Goal: Contribute content: Add original content to the website for others to see

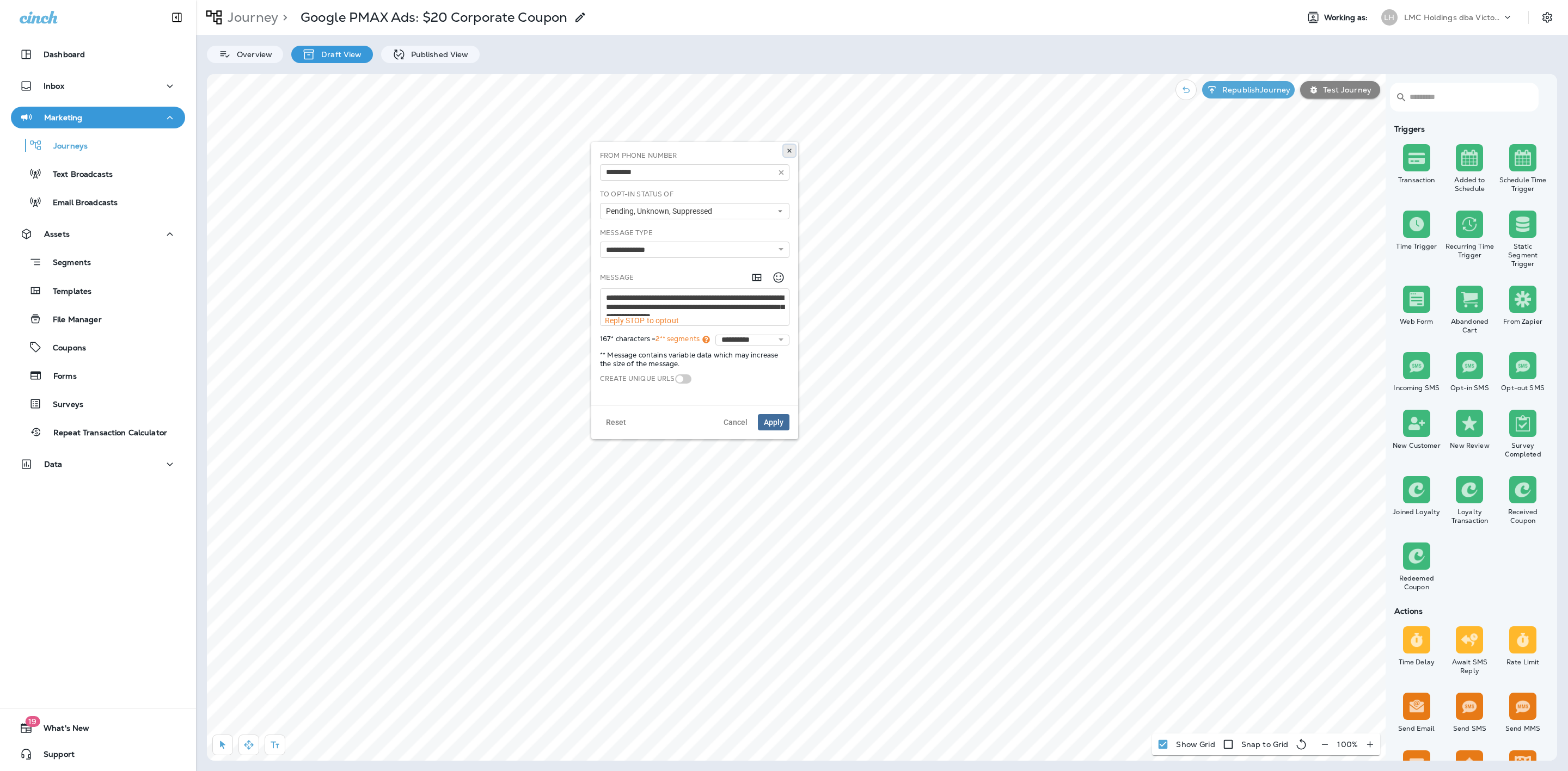
click at [788, 152] on use at bounding box center [788, 151] width 4 height 4
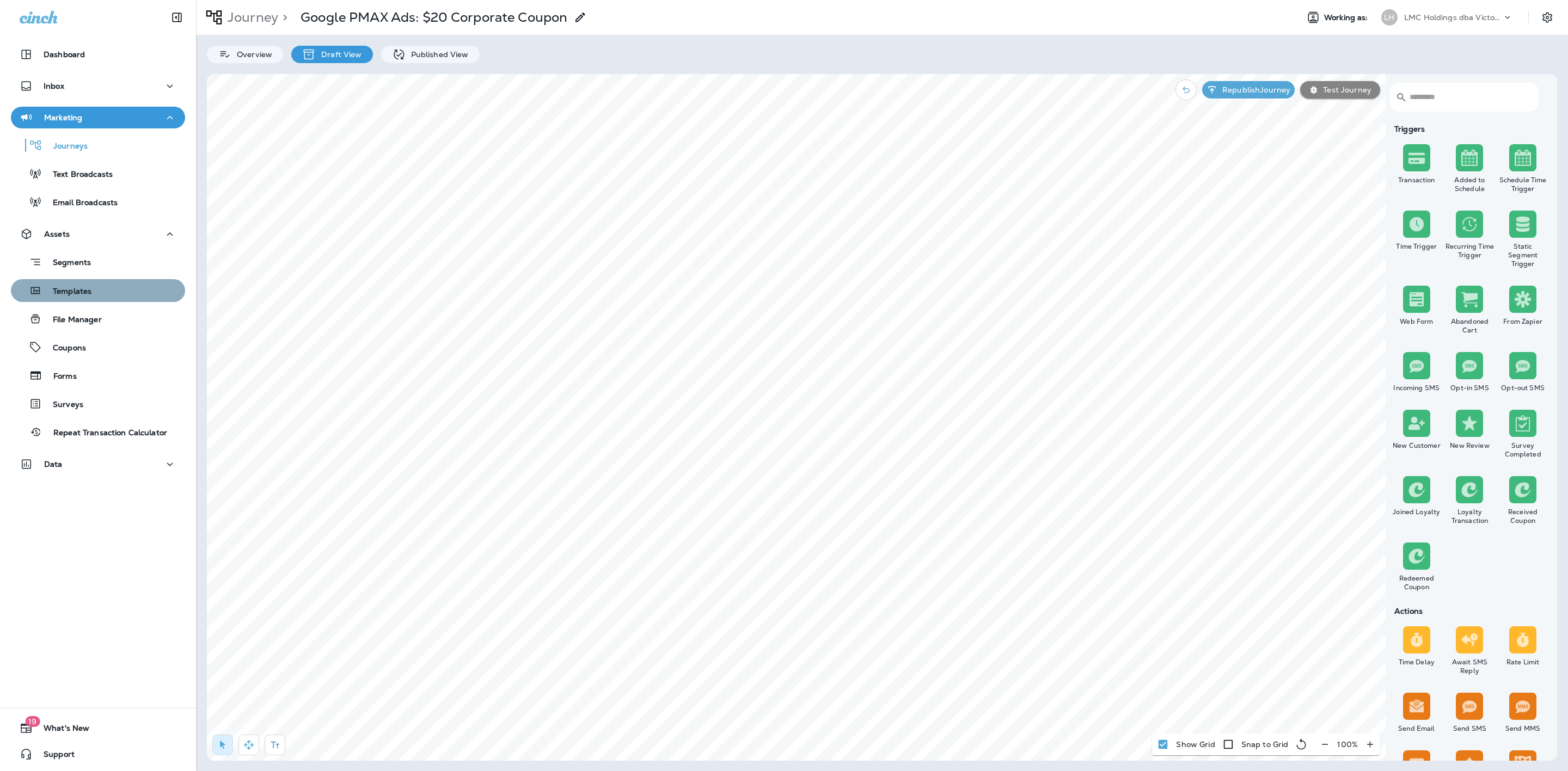
click at [106, 286] on div "Templates" at bounding box center [98, 290] width 165 height 16
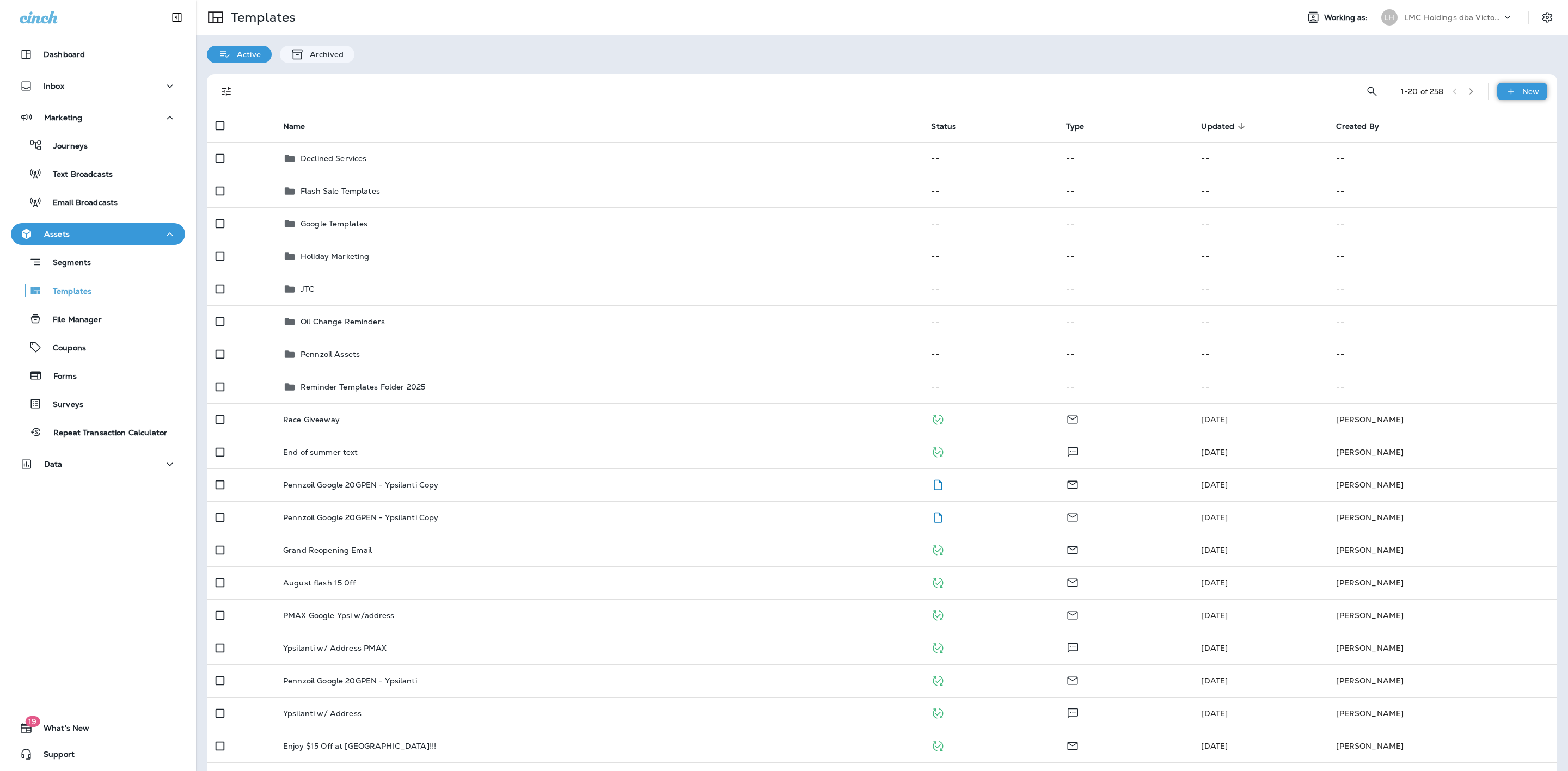
click at [1506, 85] on div "New" at bounding box center [1522, 91] width 50 height 17
click at [1494, 111] on li "New Template" at bounding box center [1515, 119] width 92 height 26
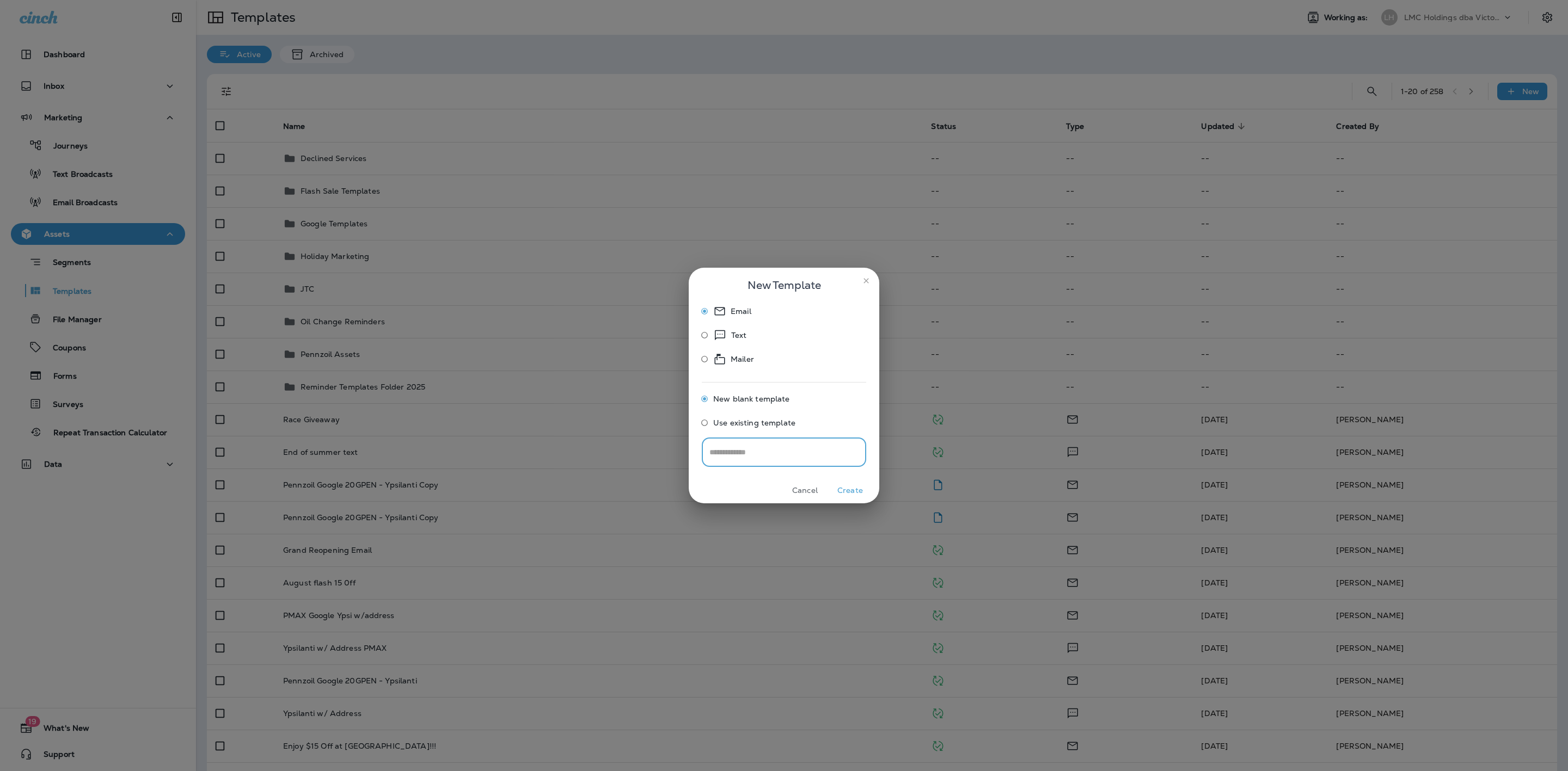
click at [841, 490] on button "Create" at bounding box center [850, 490] width 41 height 17
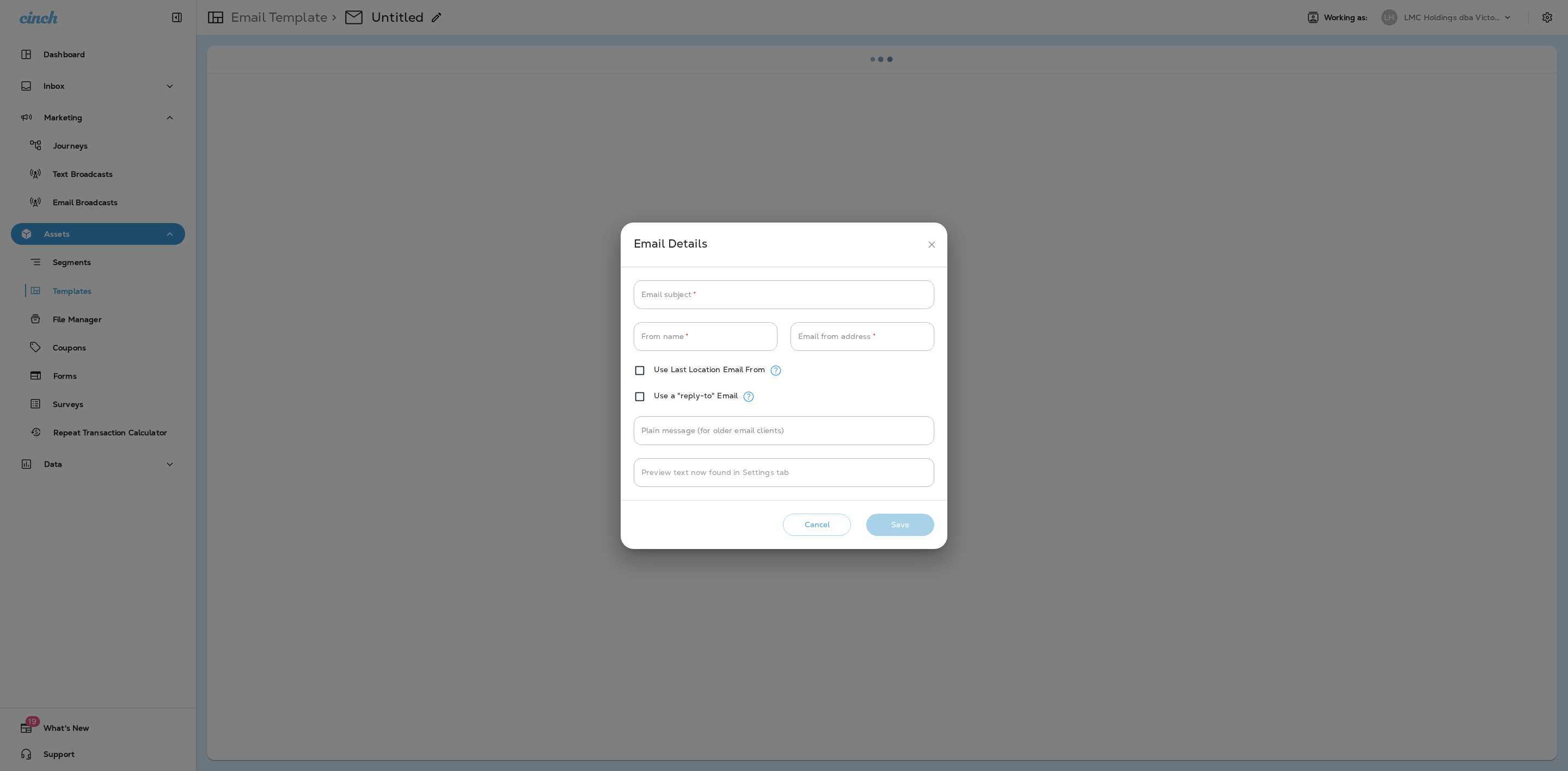
type input "**********"
drag, startPoint x: 737, startPoint y: 302, endPoint x: 744, endPoint y: 298, distance: 8.1
click at [737, 302] on input "Email subject   *" at bounding box center [784, 295] width 301 height 29
type input "**********"
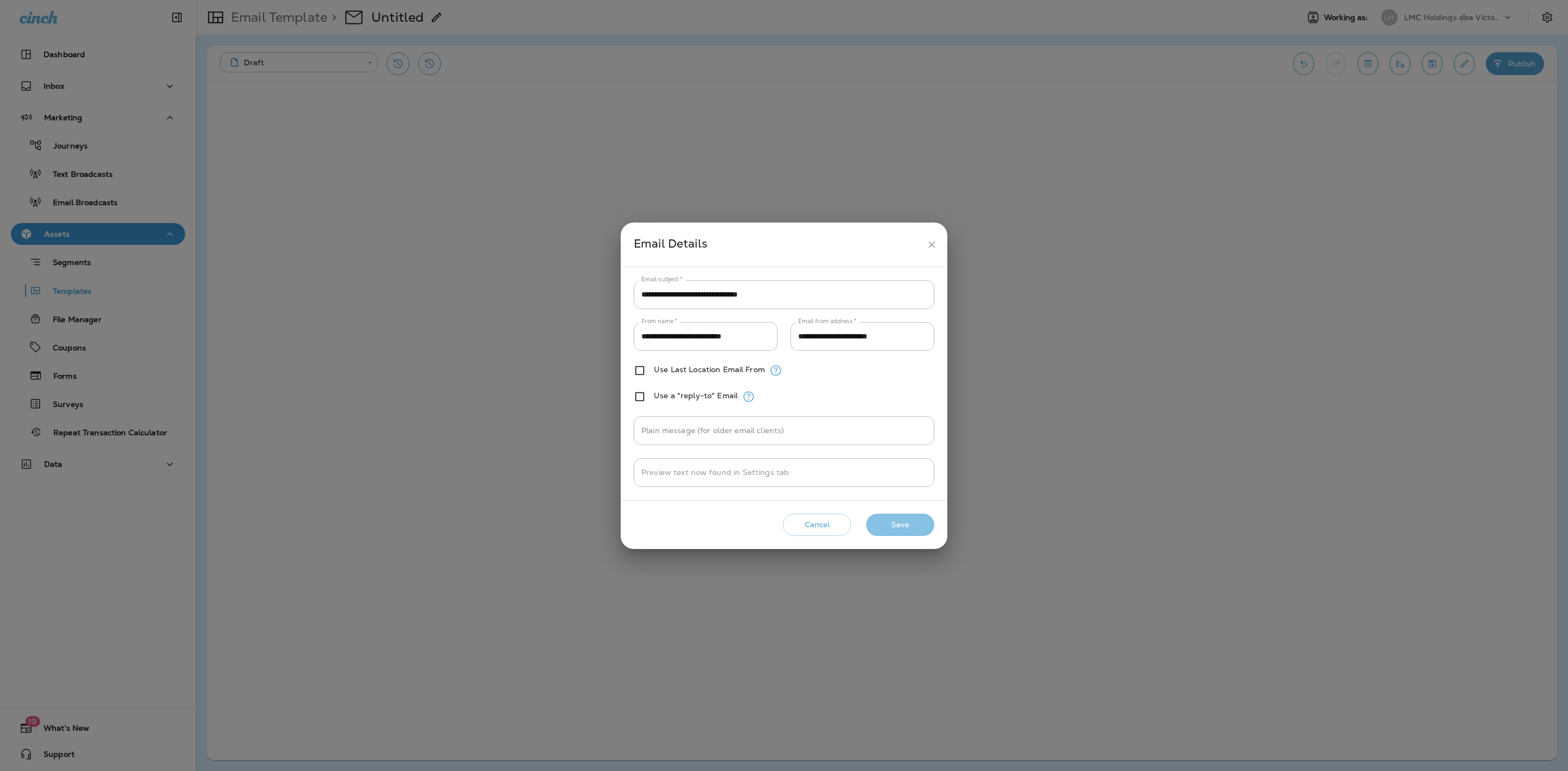
click at [899, 521] on button "Save" at bounding box center [899, 525] width 68 height 22
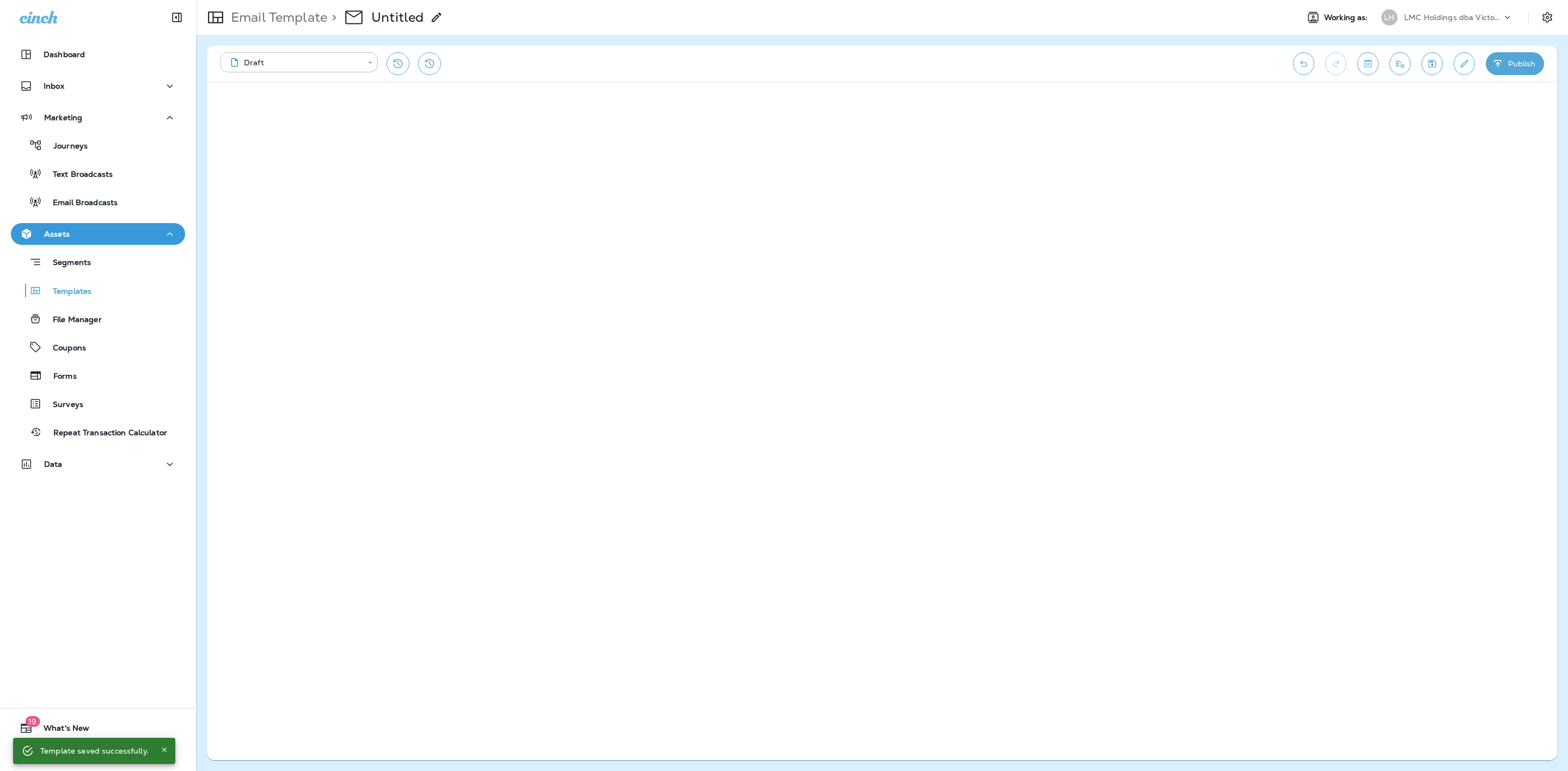
click at [439, 17] on use at bounding box center [436, 17] width 9 height 9
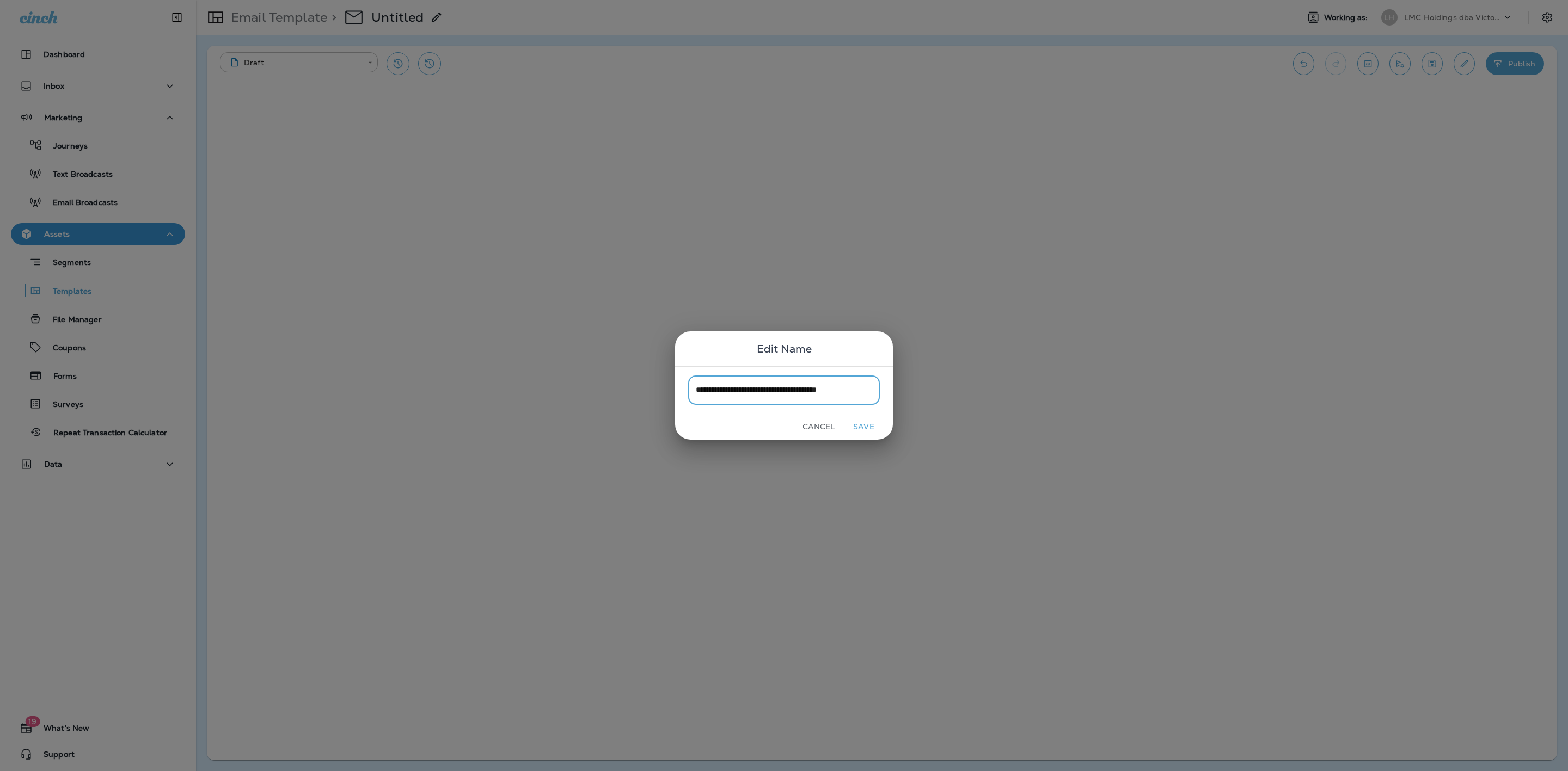
scroll to position [0, 7]
type input "**********"
click at [861, 426] on button "Save" at bounding box center [864, 426] width 41 height 17
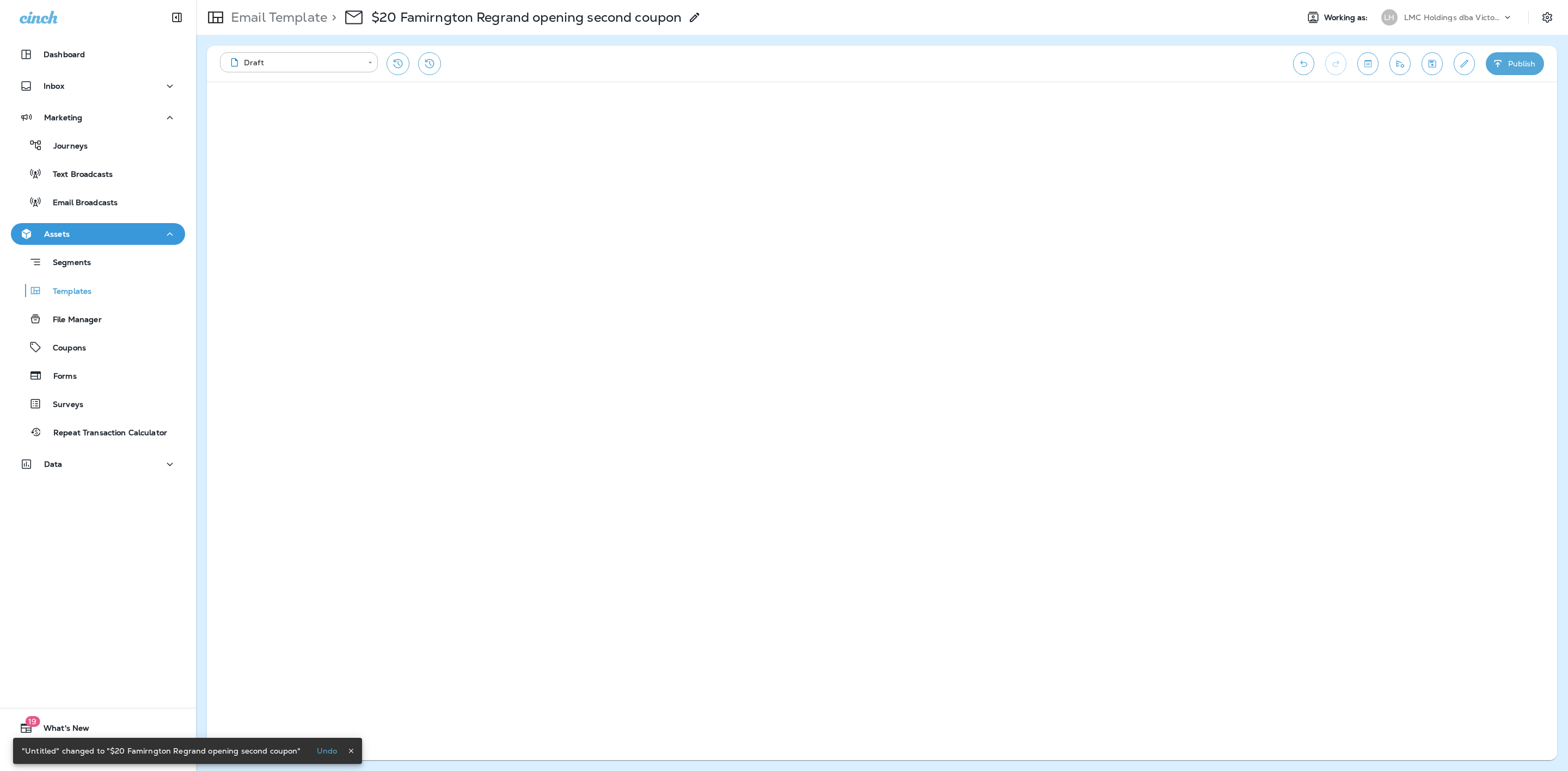
click at [1508, 59] on button "Publish" at bounding box center [1514, 63] width 58 height 23
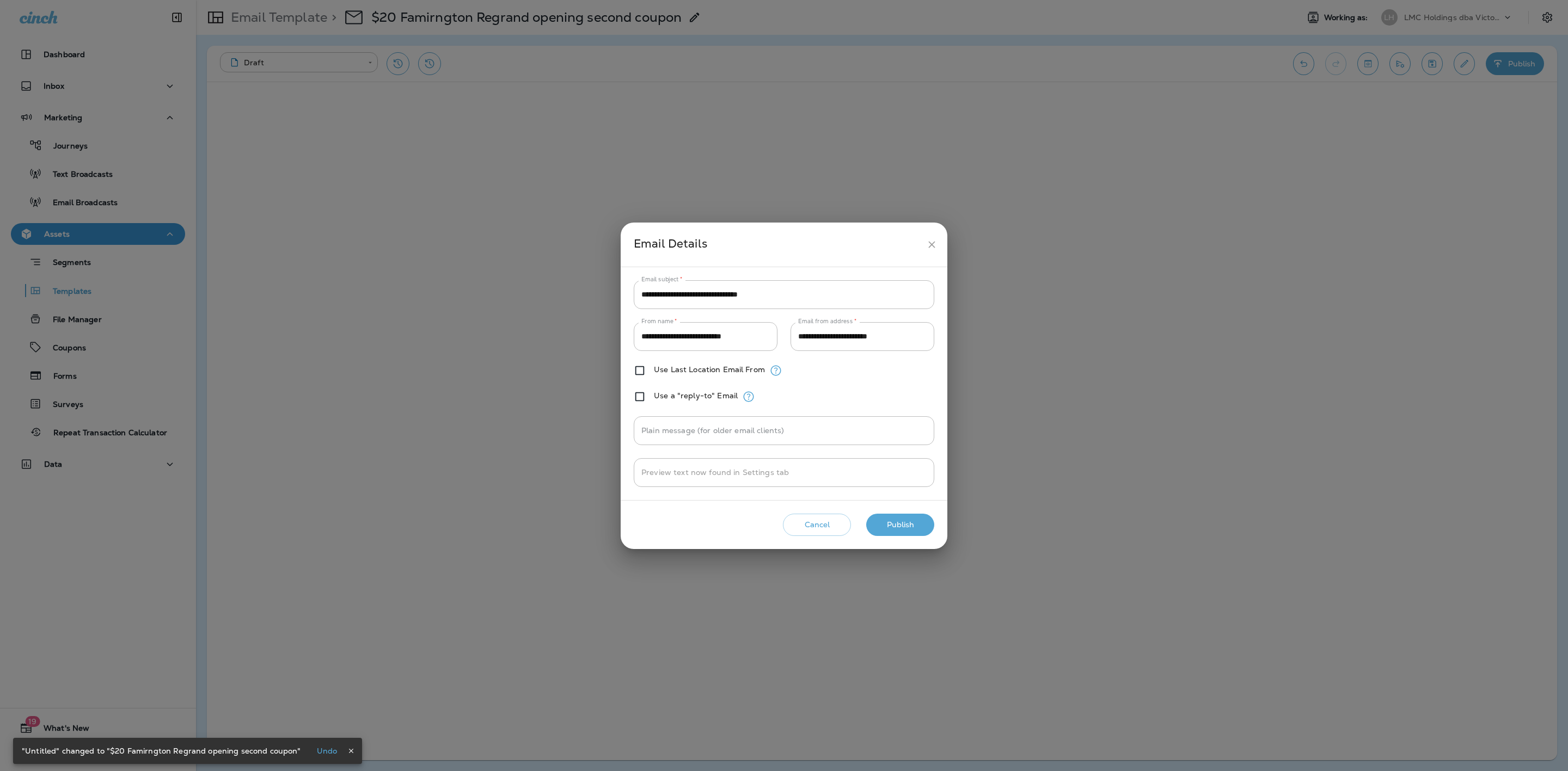
click at [914, 526] on button "Publish" at bounding box center [899, 525] width 68 height 22
